Goal: Task Accomplishment & Management: Use online tool/utility

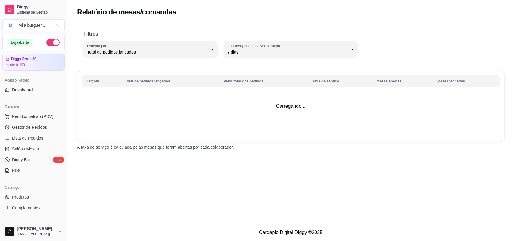
select select "TOTAL_OF_ORDERS"
select select "7"
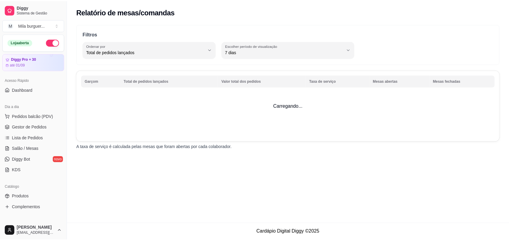
scroll to position [113, 0]
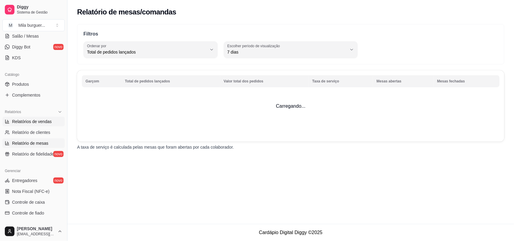
click at [28, 127] on link "Relatórios de vendas" at bounding box center [33, 122] width 62 height 10
select select "ALL"
select select "0"
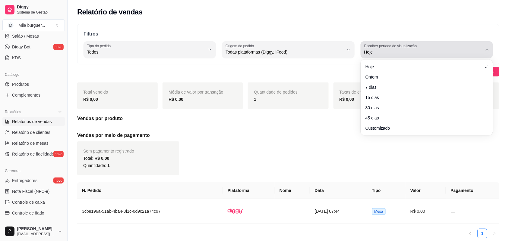
click at [376, 55] on span "Hoje" at bounding box center [423, 52] width 118 height 6
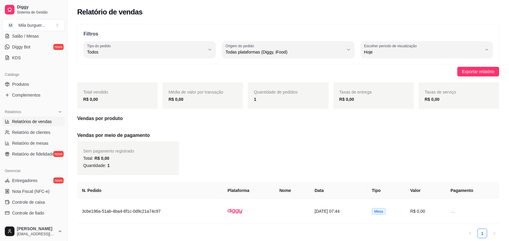
click at [374, 82] on li "7 dias" at bounding box center [427, 86] width 122 height 9
type input "7"
select select "7"
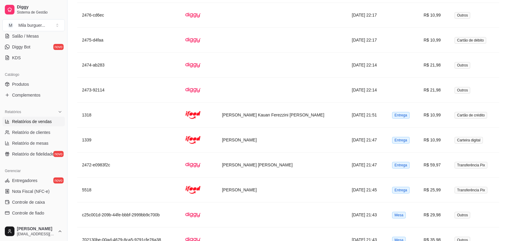
scroll to position [1319, 0]
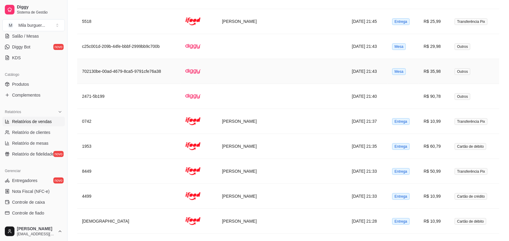
click at [256, 75] on td at bounding box center [282, 71] width 130 height 25
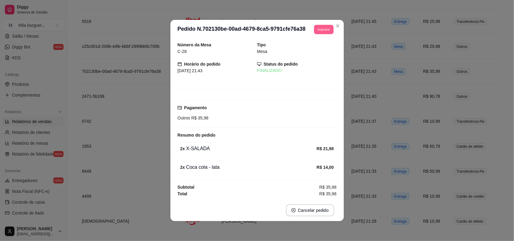
click at [320, 31] on button "Imprimir" at bounding box center [324, 29] width 20 height 9
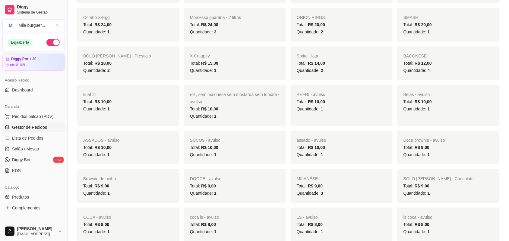
scroll to position [527, 0]
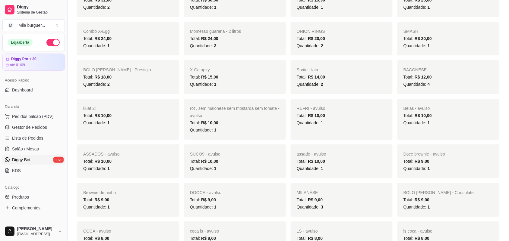
click at [30, 156] on link "Diggy Bot novo" at bounding box center [33, 160] width 62 height 10
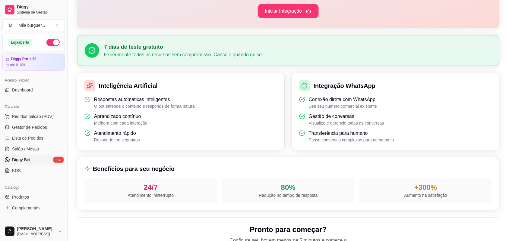
scroll to position [151, 0]
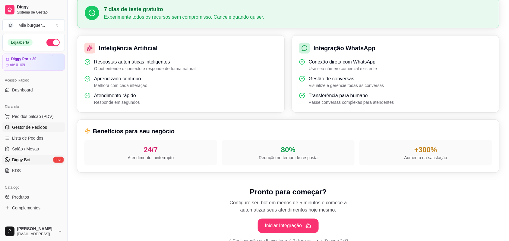
click at [34, 124] on link "Gestor de Pedidos" at bounding box center [33, 128] width 62 height 10
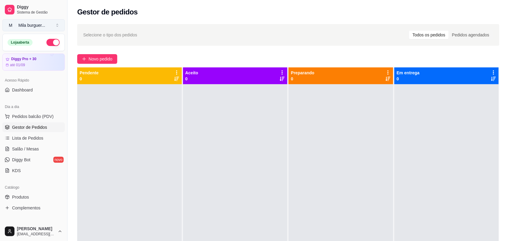
click at [42, 20] on button "M Mila burguer ..." at bounding box center [33, 25] width 62 height 12
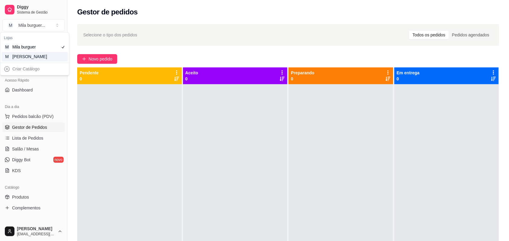
click at [39, 52] on div "M Mila Salgados" at bounding box center [35, 57] width 66 height 10
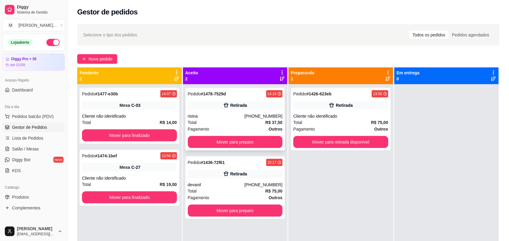
click at [232, 112] on div "Pedido # 1478-7529d 14:16 Retirada risina [PHONE_NUMBER] Total R$ 37,50 Pagamen…" at bounding box center [235, 119] width 100 height 63
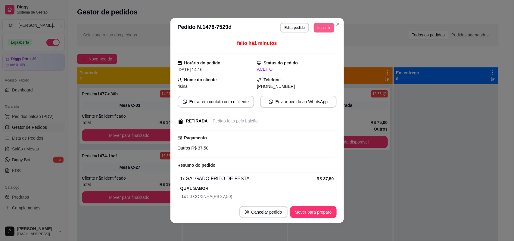
click at [328, 30] on button "Imprimir" at bounding box center [324, 28] width 20 height 10
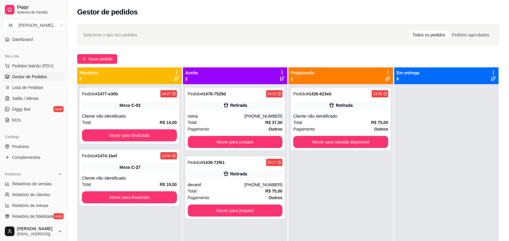
scroll to position [188, 0]
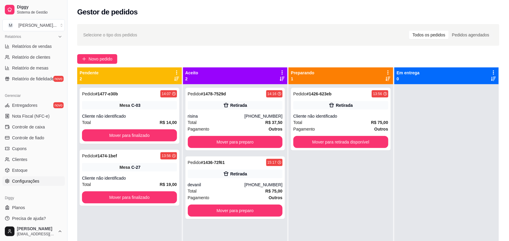
click at [31, 180] on span "Configurações" at bounding box center [25, 181] width 27 height 6
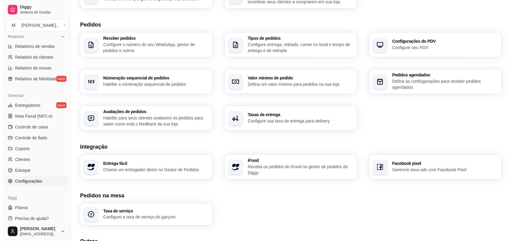
scroll to position [181, 0]
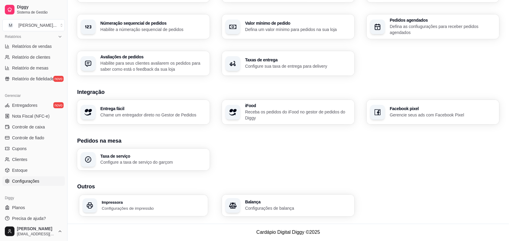
click at [142, 212] on div "Impressora Configurações de impressão" at bounding box center [143, 205] width 129 height 21
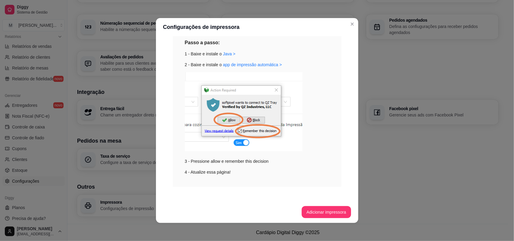
scroll to position [79, 0]
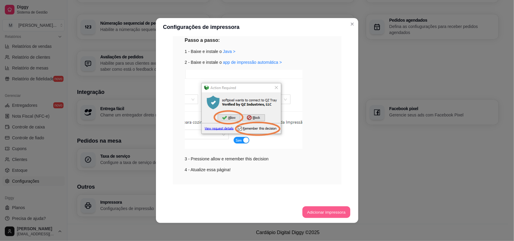
click at [324, 209] on button "Adicionar impressora" at bounding box center [327, 213] width 48 height 12
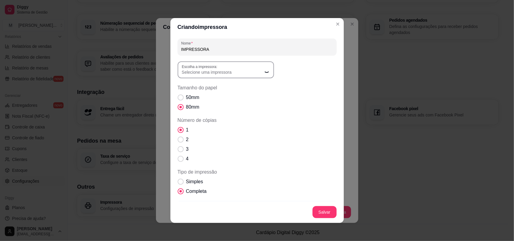
click at [218, 70] on span "Selecione uma impressora" at bounding box center [222, 72] width 81 height 6
click at [219, 94] on span "EPSON TM-T20X Receipt" at bounding box center [219, 96] width 77 height 6
type input "EPSON TM-T20X Receipt"
select select "EPSON TM-T20X Receipt"
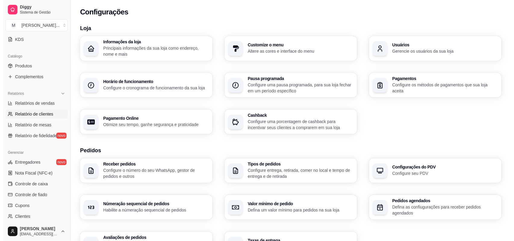
scroll to position [75, 0]
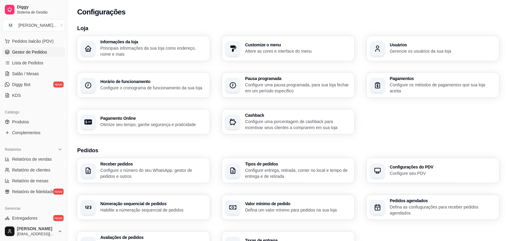
click at [29, 49] on span "Gestor de Pedidos" at bounding box center [29, 52] width 35 height 6
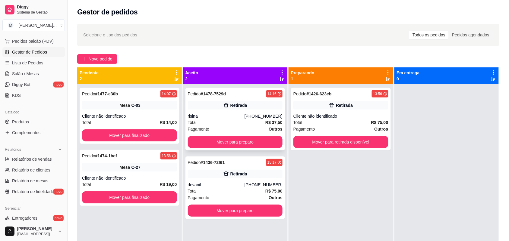
click at [243, 118] on div "risina" at bounding box center [216, 116] width 57 height 6
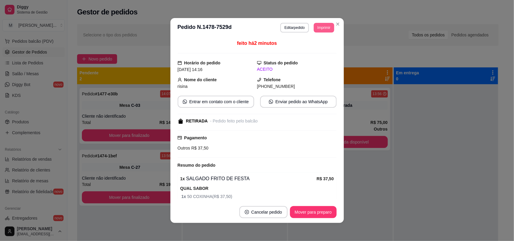
click at [315, 24] on button "Imprimir" at bounding box center [324, 28] width 20 height 10
click at [317, 50] on button "IMPRESSORA" at bounding box center [310, 49] width 44 height 10
click at [321, 30] on button "Imprimir" at bounding box center [324, 27] width 20 height 9
click at [315, 51] on button "IMPRESSORA" at bounding box center [310, 49] width 44 height 10
